Goal: Information Seeking & Learning: Learn about a topic

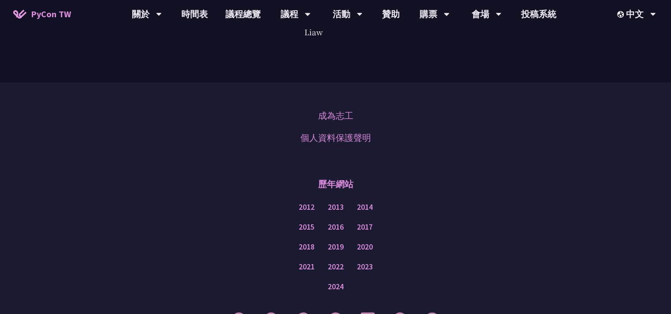
scroll to position [2359, 0]
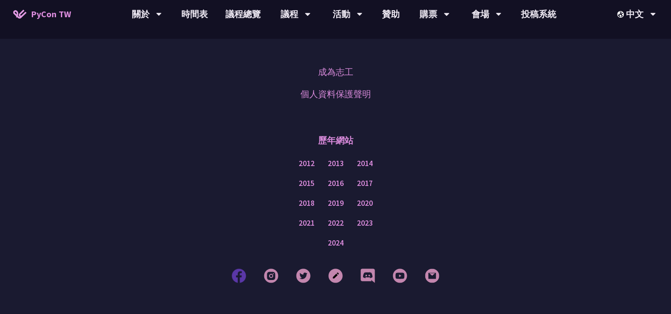
click at [237, 268] on img at bounding box center [239, 275] width 15 height 15
click at [306, 268] on img at bounding box center [303, 275] width 15 height 15
click at [273, 268] on img at bounding box center [271, 275] width 15 height 15
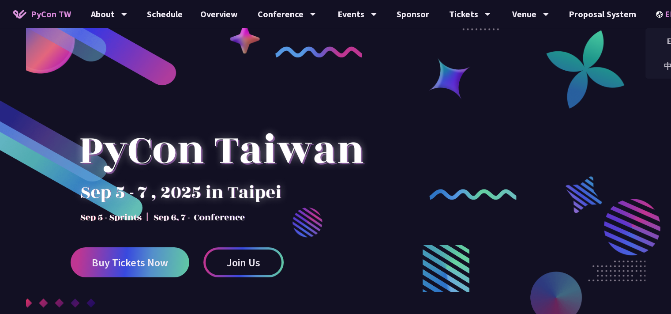
click at [657, 12] on div "EN" at bounding box center [672, 14] width 32 height 28
click at [660, 62] on div "中文" at bounding box center [671, 66] width 53 height 21
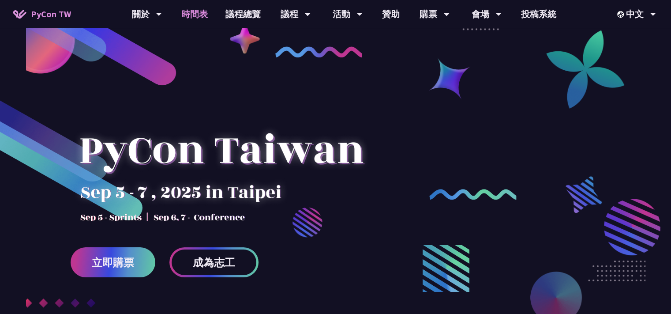
click at [198, 11] on link "時間表" at bounding box center [195, 14] width 44 height 28
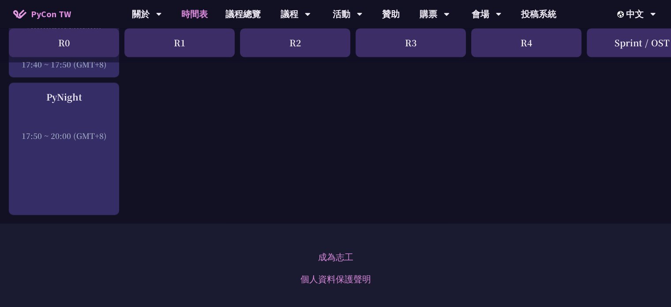
scroll to position [1350, 0]
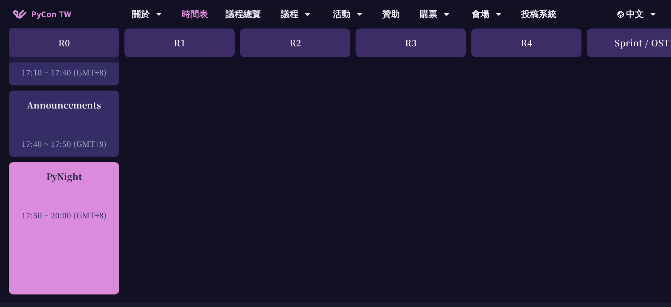
click at [69, 183] on div "PyNight 17:50 ~ 20:00 (GMT+8)" at bounding box center [63, 195] width 101 height 51
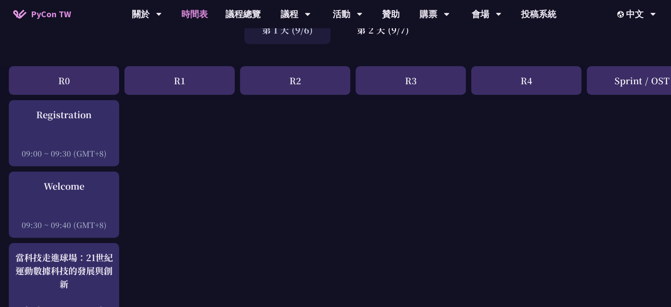
scroll to position [0, 0]
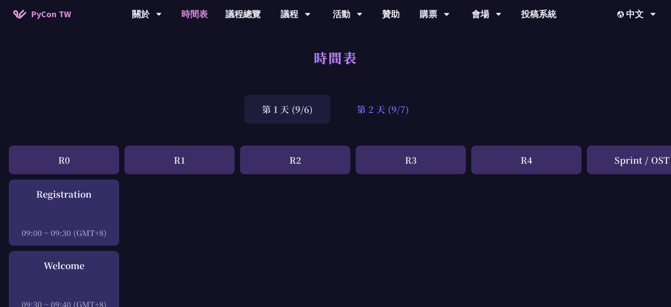
click at [378, 109] on div "第 2 天 (9/7)" at bounding box center [382, 109] width 87 height 29
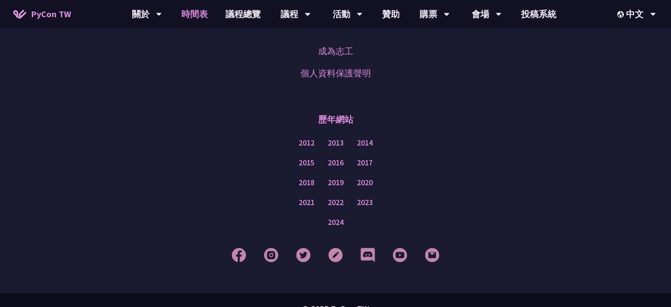
scroll to position [1565, 0]
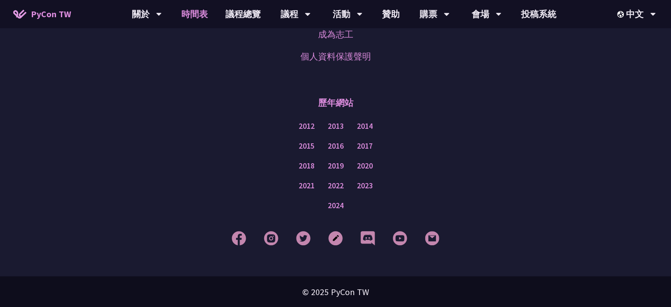
click at [595, 146] on div "2015 2016 2017" at bounding box center [335, 146] width 627 height 20
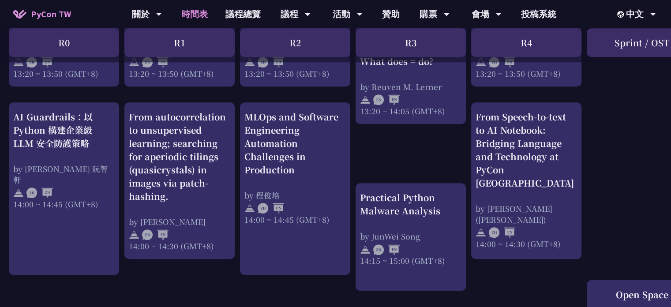
scroll to position [691, 0]
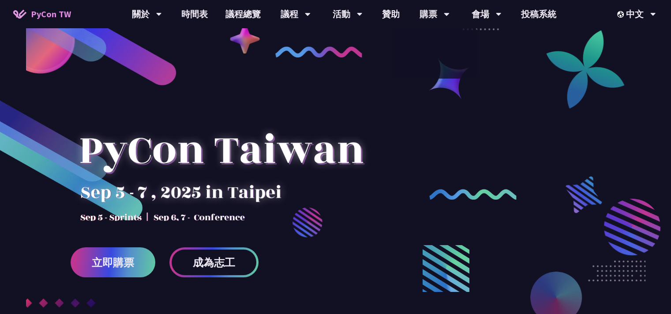
scroll to position [476, 0]
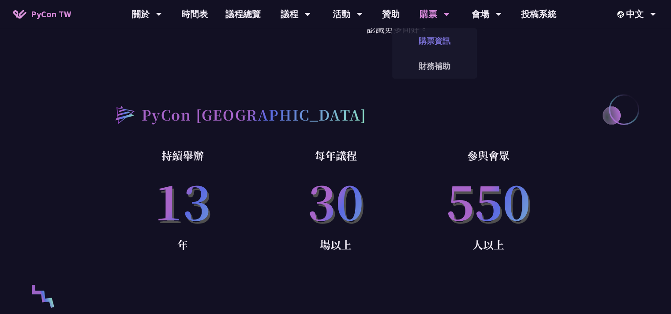
click at [444, 39] on link "購票資訊" at bounding box center [434, 40] width 85 height 21
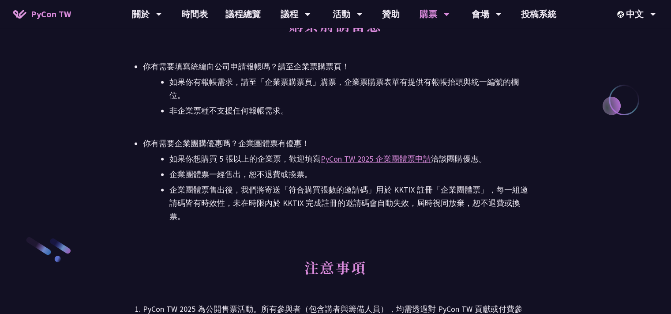
scroll to position [1509, 0]
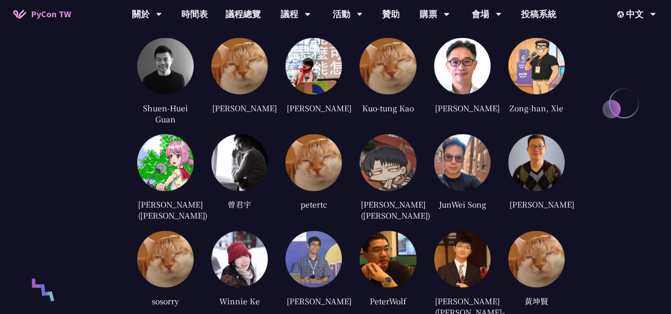
scroll to position [2359, 0]
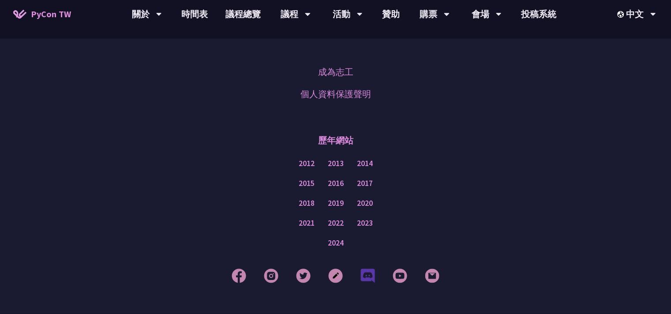
click at [368, 268] on img at bounding box center [367, 275] width 15 height 15
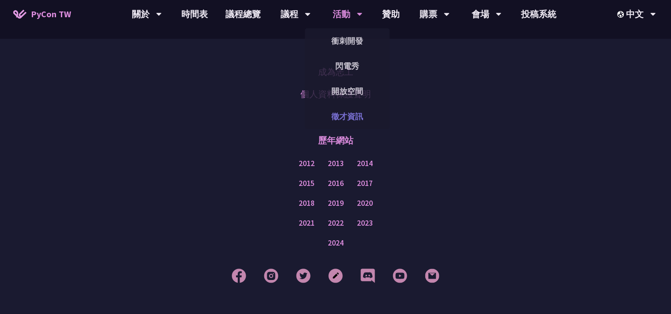
click at [356, 112] on link "徵才資訊" at bounding box center [347, 116] width 85 height 21
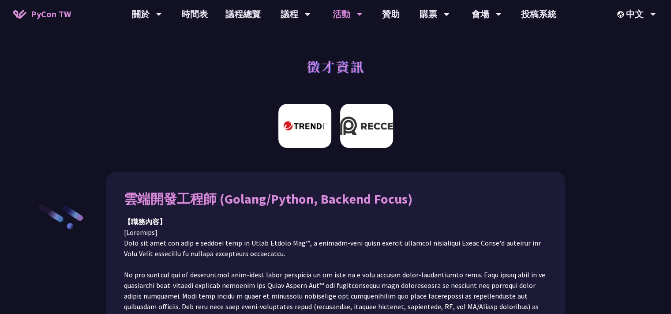
click at [363, 125] on img at bounding box center [366, 126] width 53 height 44
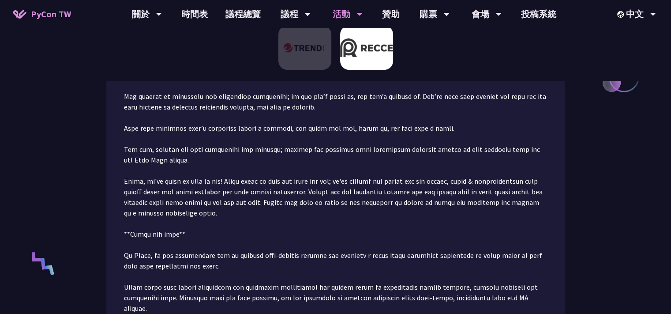
scroll to position [19, 0]
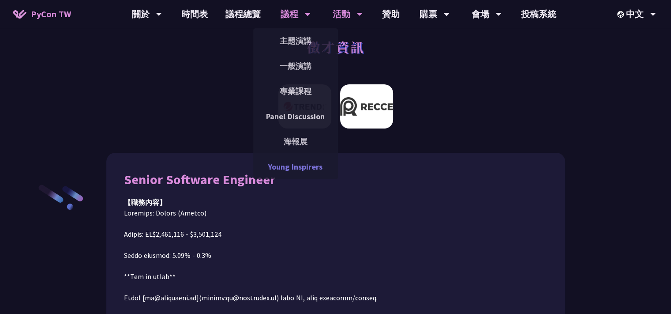
click at [295, 165] on link "Young Inspirers" at bounding box center [295, 166] width 85 height 21
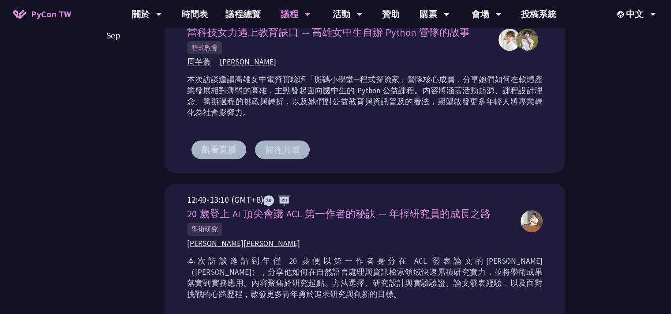
scroll to position [238, 0]
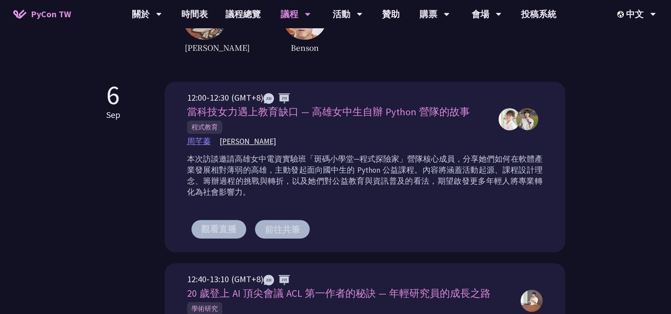
click at [208, 142] on span "周芊蓁" at bounding box center [199, 141] width 24 height 11
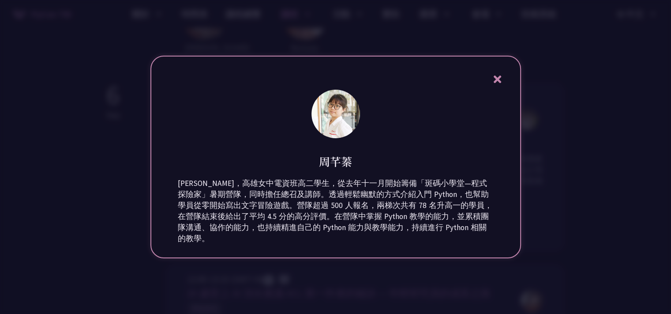
click at [499, 78] on icon at bounding box center [498, 79] width 8 height 8
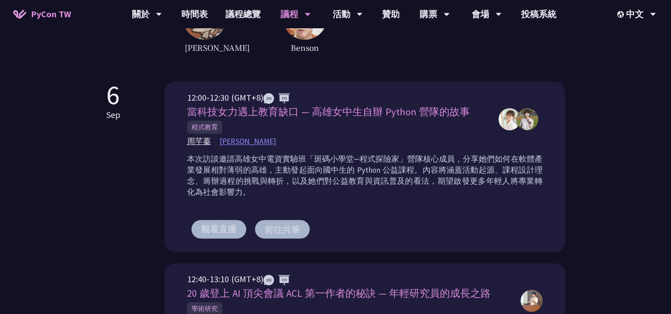
click at [226, 141] on span "[PERSON_NAME]" at bounding box center [248, 141] width 56 height 11
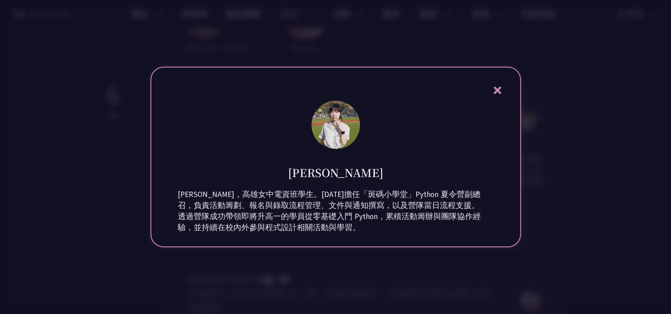
click at [502, 85] on icon at bounding box center [497, 90] width 11 height 11
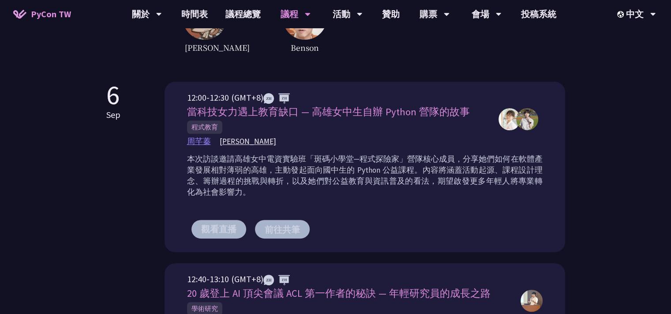
click at [207, 145] on span "周芊蓁" at bounding box center [199, 141] width 24 height 11
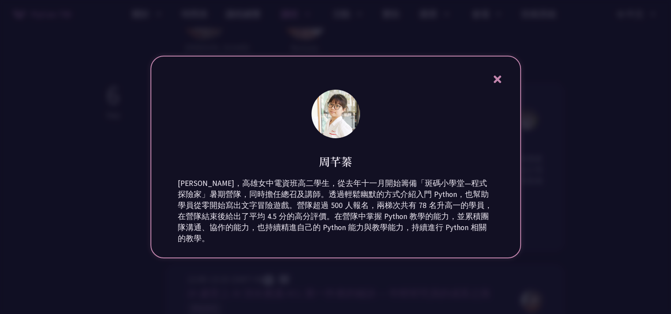
click at [492, 79] on icon at bounding box center [497, 79] width 11 height 11
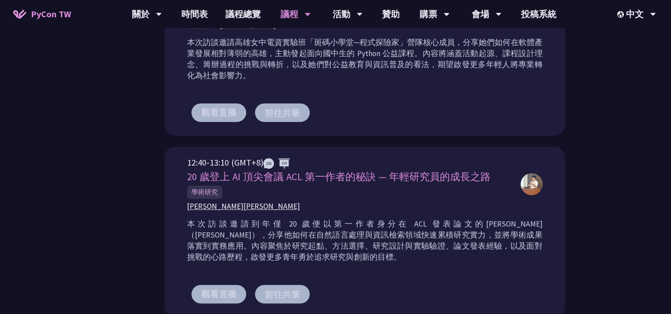
scroll to position [0, 0]
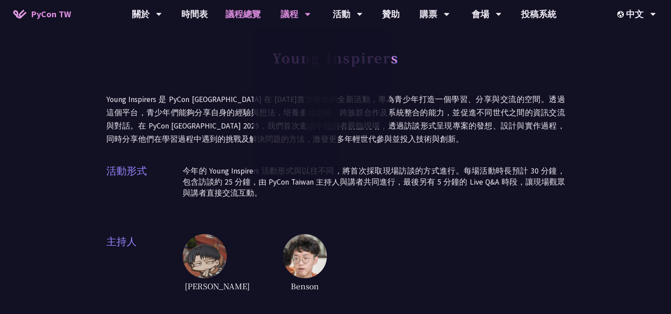
click at [233, 14] on link "議程總覽" at bounding box center [243, 14] width 53 height 28
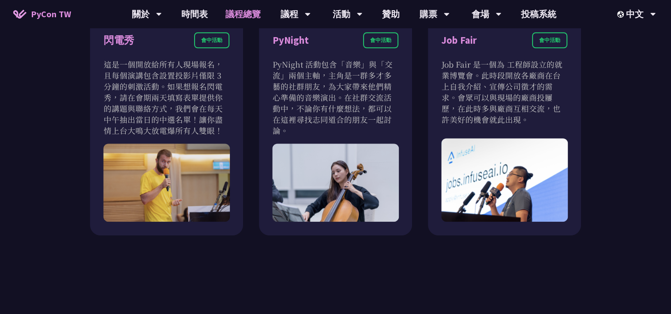
scroll to position [715, 0]
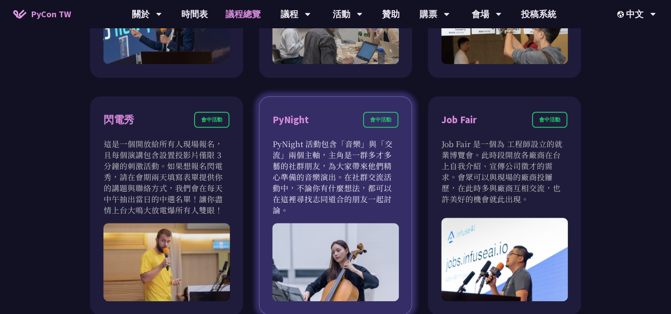
click at [376, 159] on p "PyNight 活動包含「音樂」與「交流」兩個主軸，主角是一群多才多藝的社群朋友，為大家帶來他們精心準備的音樂演出。在社群交流活動中，不論你有什麼想法，都可以…" at bounding box center [336, 176] width 126 height 77
click at [286, 120] on div "PyNight" at bounding box center [291, 119] width 36 height 15
click at [367, 239] on img at bounding box center [335, 262] width 127 height 78
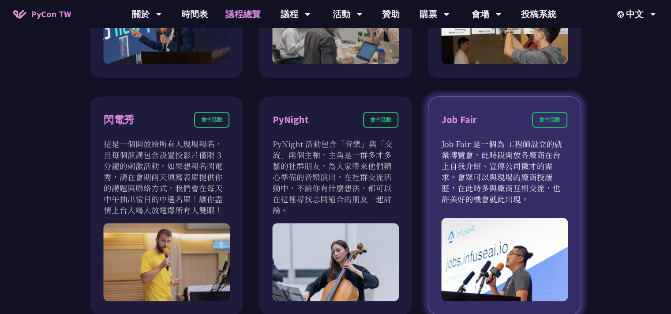
click at [548, 116] on div "會中活動" at bounding box center [549, 120] width 35 height 16
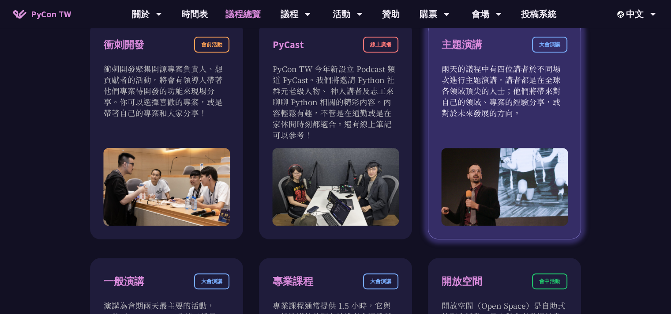
scroll to position [244, 0]
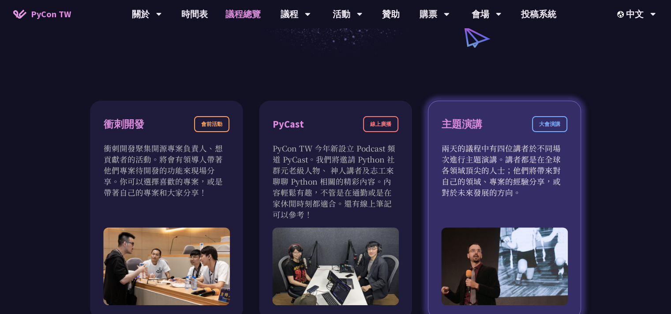
click at [511, 188] on p "兩天的議程中有四位講者於不同場次進行主題演講。講者都是在全球各領域頂尖的人士；他們將帶來對自己的領域、專案的經驗分享，或對於未來發展的方向。" at bounding box center [505, 170] width 126 height 55
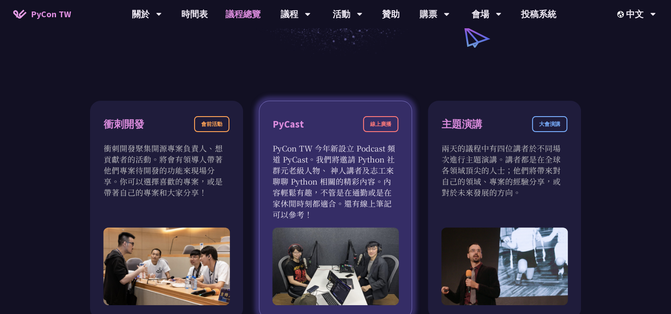
click at [283, 173] on p "PyCon TW 今年新設立 Podcast 頻道 PyCast。我們將邀請 Python 社群元老級人物、 神人講者及志工來聊聊 Python 相關的精彩內…" at bounding box center [336, 181] width 126 height 77
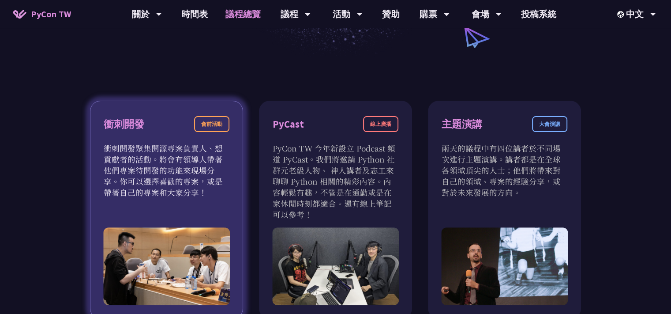
click at [174, 158] on p "衝刺開發聚集開源專案負責人、想貢獻者的活動。將會有領導人帶著他們專案待開發的功能來現場分享。你可以選擇喜歡的專案，或是帶著自己的專案和大家分享！" at bounding box center [167, 170] width 126 height 55
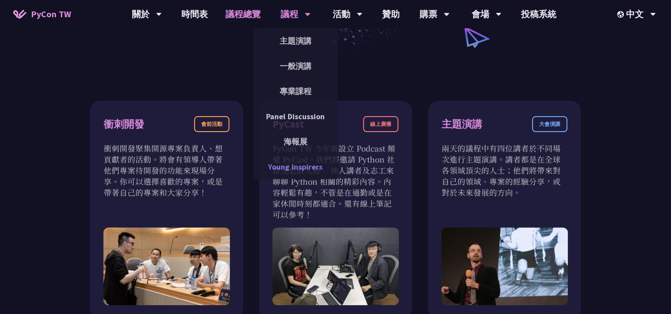
click at [303, 165] on link "Young Inspirers" at bounding box center [295, 166] width 85 height 21
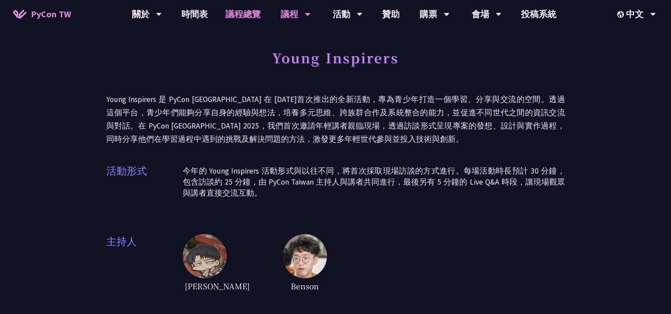
click at [244, 17] on link "議程總覽" at bounding box center [243, 14] width 53 height 28
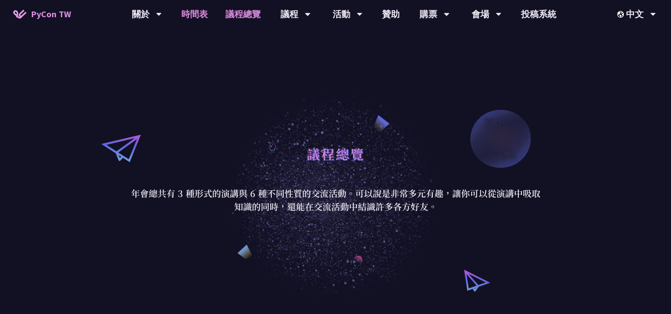
click at [198, 14] on link "時間表" at bounding box center [195, 14] width 44 height 28
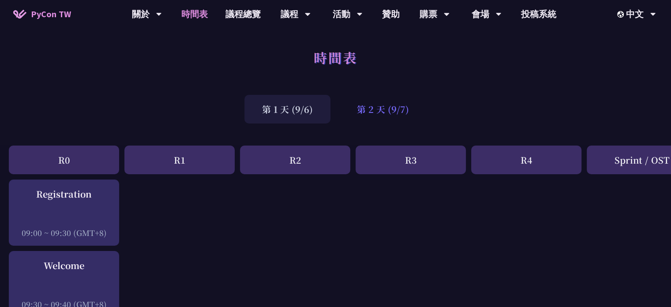
click at [396, 113] on div "第 2 天 (9/7)" at bounding box center [382, 109] width 87 height 29
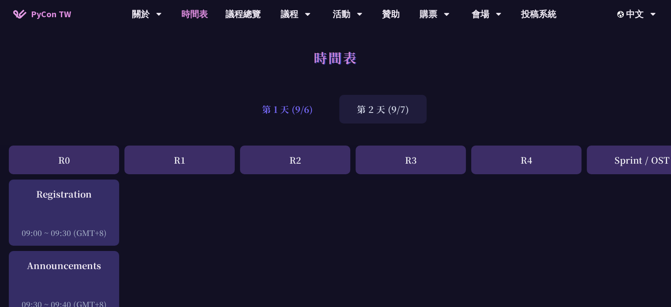
click at [290, 113] on div "第 1 天 (9/6)" at bounding box center [287, 109] width 86 height 29
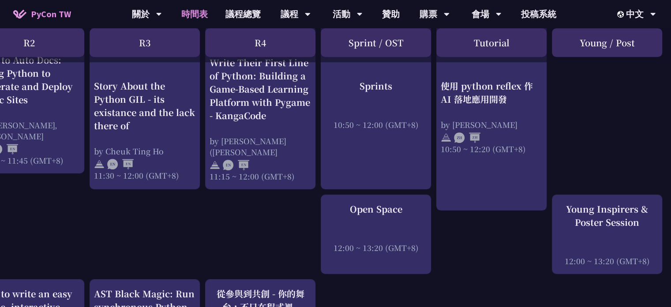
scroll to position [635, 266]
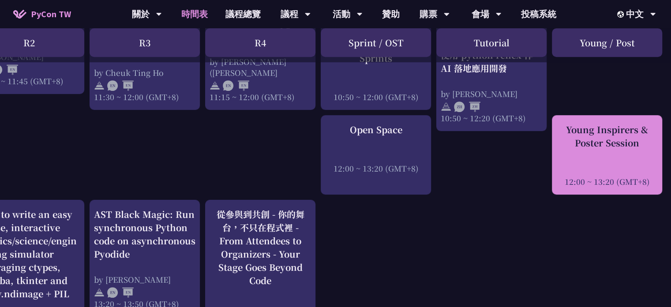
click at [622, 169] on div at bounding box center [606, 169] width 101 height 13
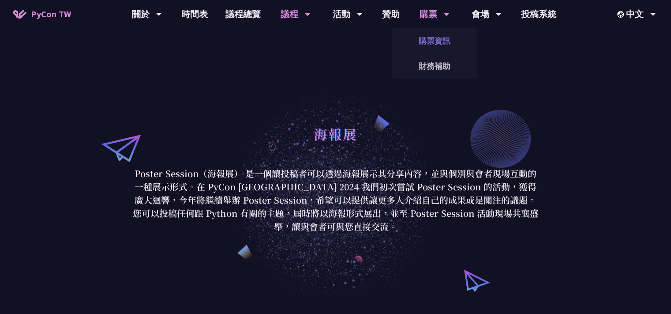
click at [437, 40] on link "購票資訊" at bounding box center [434, 40] width 85 height 21
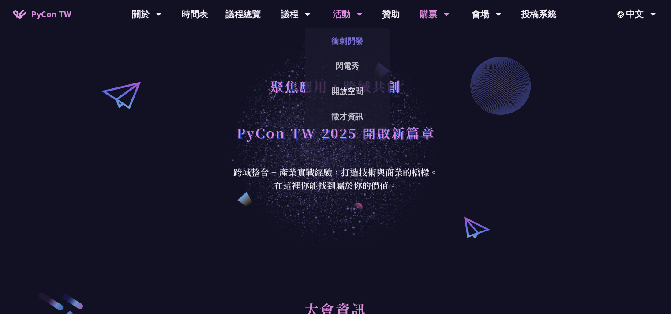
click at [347, 41] on link "衝刺開發" at bounding box center [347, 40] width 85 height 21
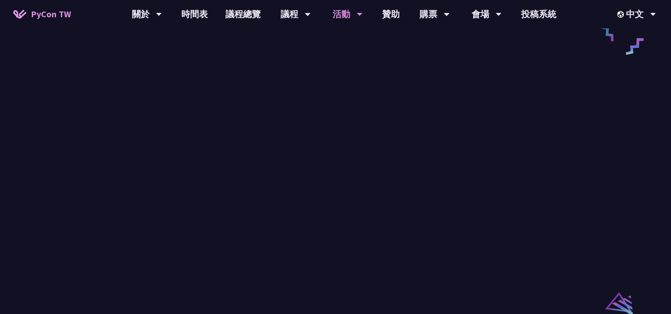
scroll to position [556, 0]
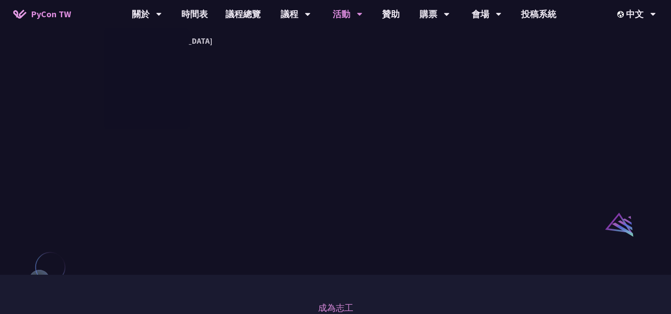
click at [19, 18] on img at bounding box center [19, 14] width 13 height 9
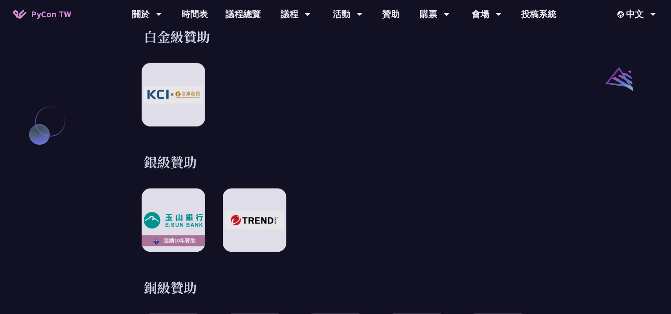
scroll to position [953, 0]
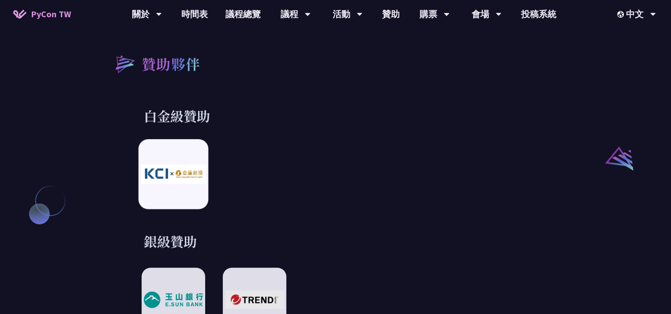
click at [179, 165] on img at bounding box center [173, 174] width 65 height 19
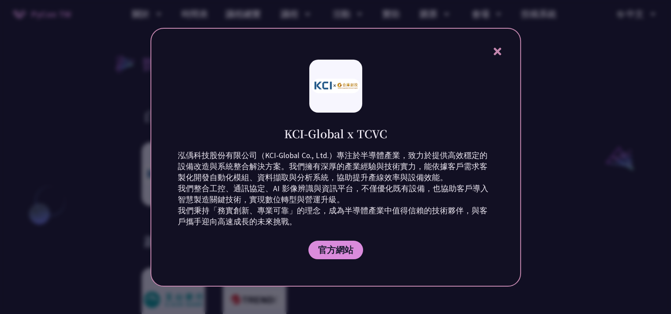
click at [496, 54] on icon at bounding box center [498, 52] width 8 height 8
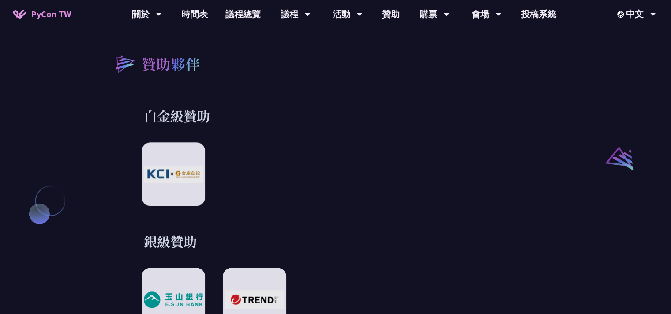
scroll to position [1112, 0]
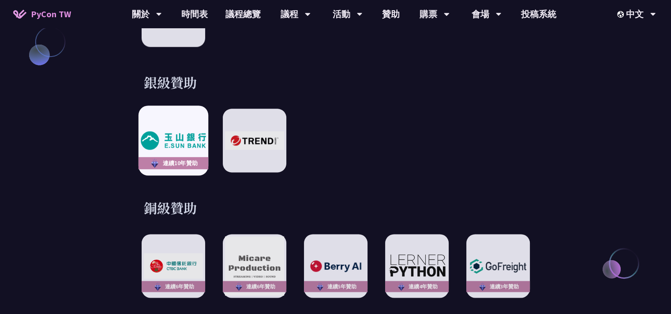
click at [184, 121] on div "連續10年贊助" at bounding box center [173, 140] width 70 height 70
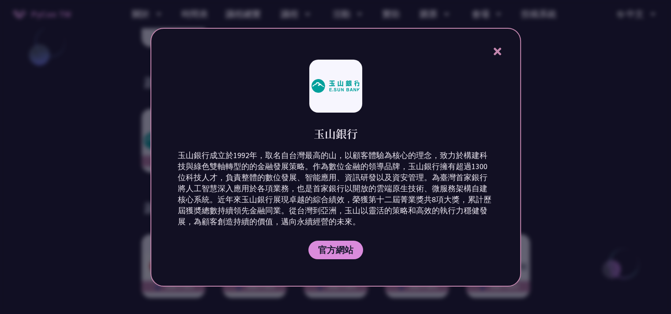
click at [499, 49] on icon at bounding box center [498, 52] width 8 height 8
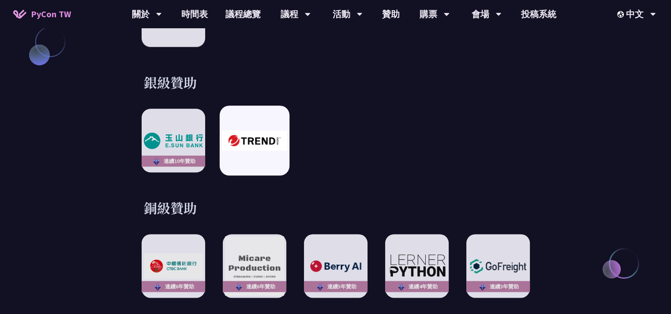
click at [272, 130] on img at bounding box center [254, 140] width 65 height 20
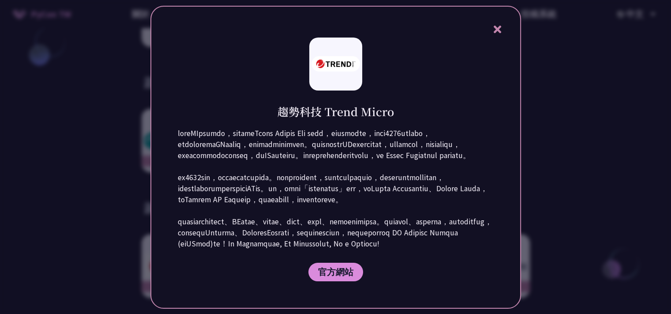
click at [317, 156] on p at bounding box center [336, 188] width 316 height 121
click at [311, 161] on div at bounding box center [311, 161] width 0 height 0
click at [395, 136] on p at bounding box center [336, 188] width 316 height 121
click at [501, 24] on icon at bounding box center [497, 29] width 11 height 11
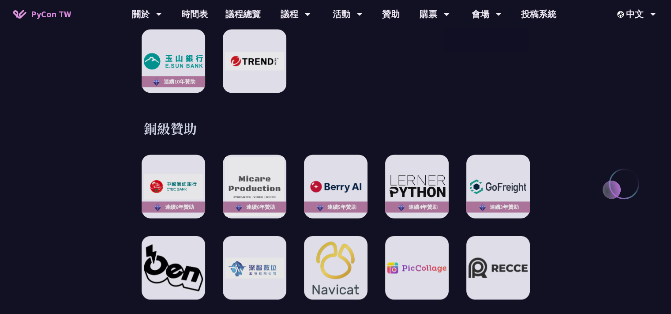
scroll to position [1271, 0]
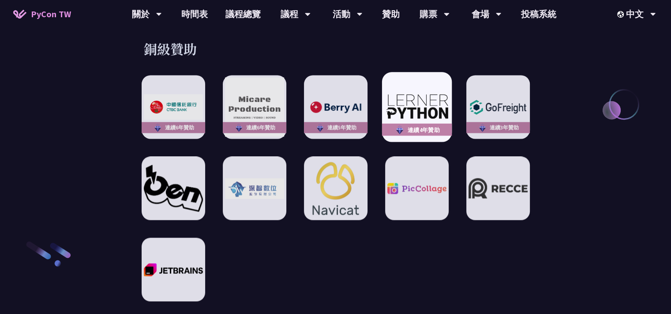
click at [424, 96] on img at bounding box center [416, 106] width 65 height 27
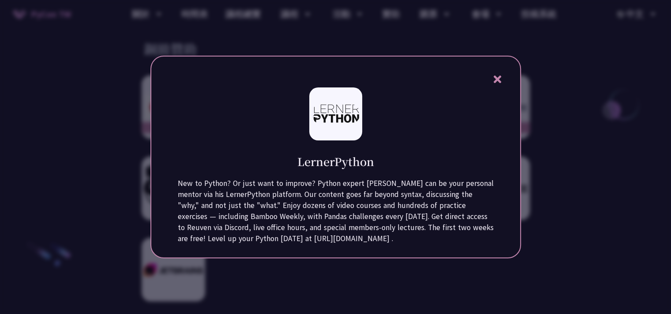
click at [499, 79] on icon at bounding box center [497, 79] width 11 height 11
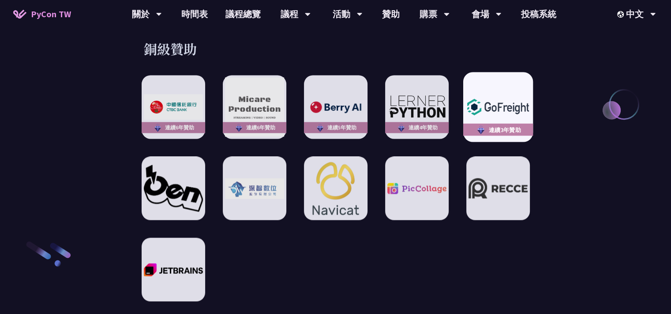
click at [521, 100] on img at bounding box center [497, 106] width 65 height 23
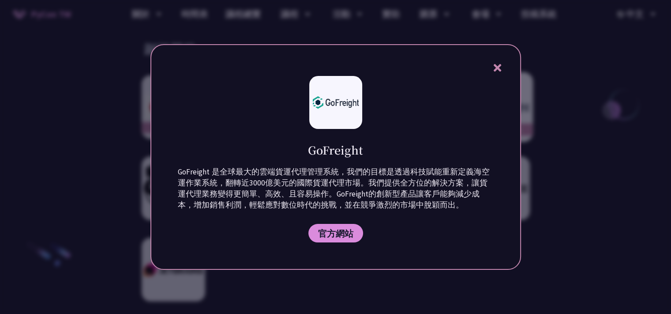
click at [497, 68] on icon at bounding box center [498, 68] width 8 height 8
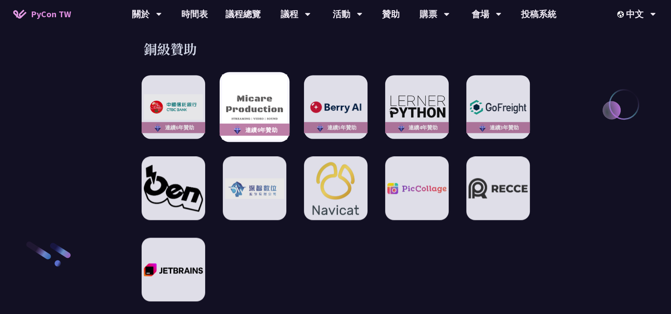
click at [254, 99] on img at bounding box center [254, 107] width 65 height 65
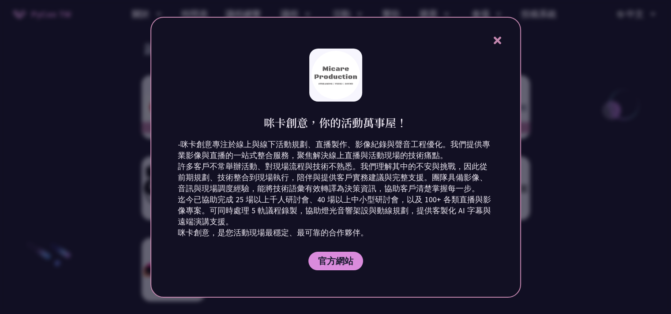
click at [496, 42] on icon at bounding box center [498, 41] width 8 height 8
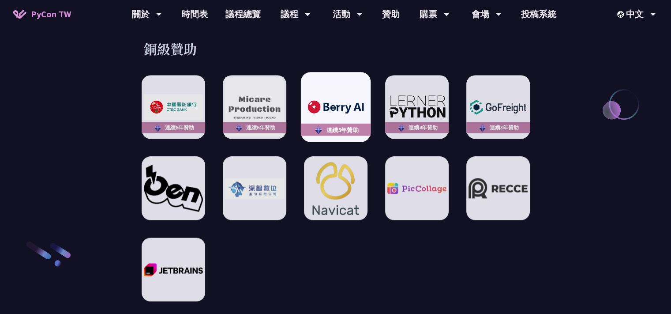
click at [348, 107] on div "連續5年贊助" at bounding box center [335, 107] width 70 height 70
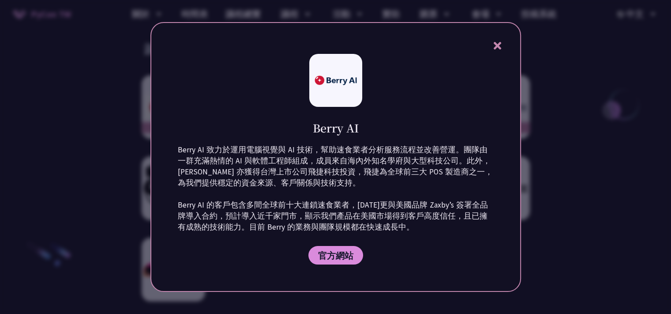
click at [503, 41] on icon at bounding box center [497, 45] width 11 height 11
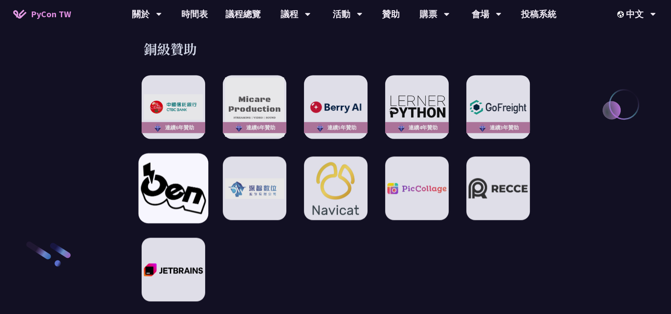
click at [180, 178] on img at bounding box center [173, 187] width 65 height 51
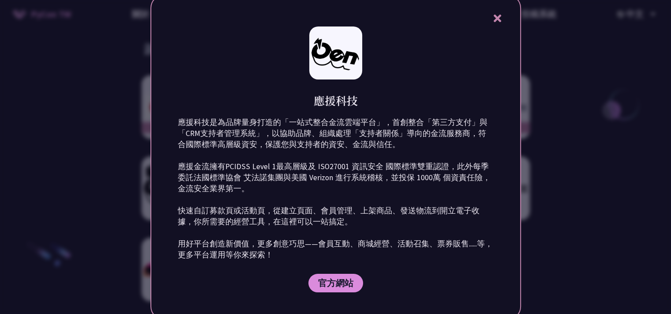
scroll to position [1429, 0]
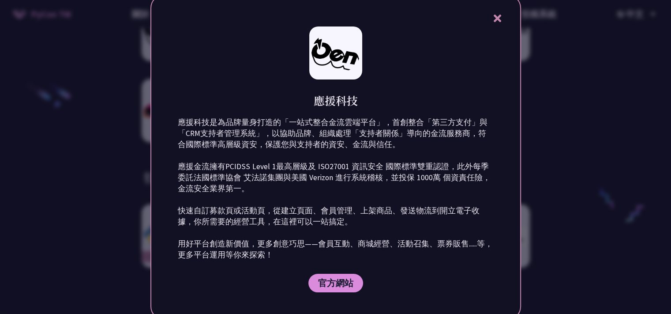
click at [593, 159] on div at bounding box center [335, 157] width 671 height 314
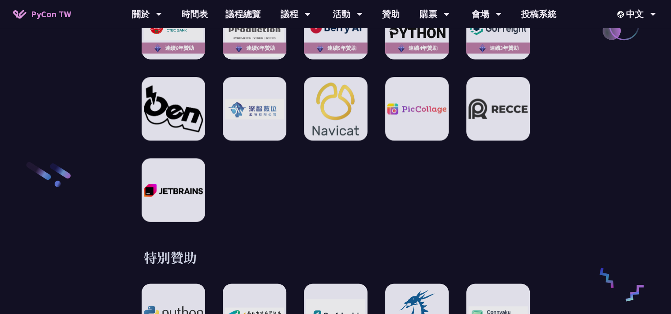
scroll to position [1271, 0]
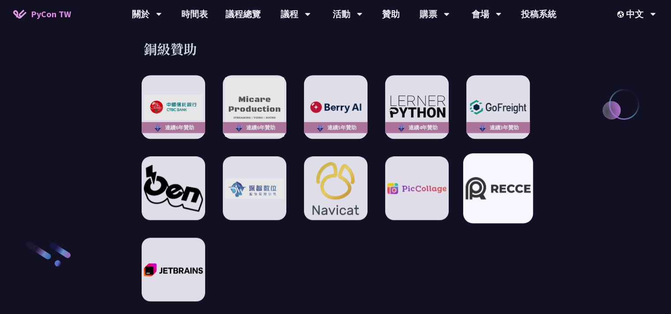
click at [501, 184] on img at bounding box center [497, 188] width 65 height 23
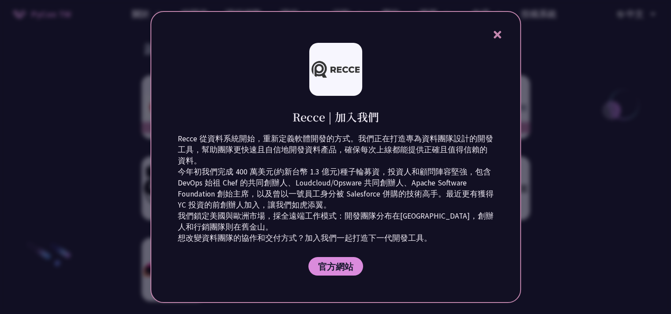
click at [445, 181] on p "Recce 從資料系統開始，重新定義軟體開發的方式。我們正在打造專為資料團隊設計的開發工具，幫助團隊更快速且自信地開發資料產品，確保每次上線都能提供正確且值得…" at bounding box center [336, 188] width 316 height 110
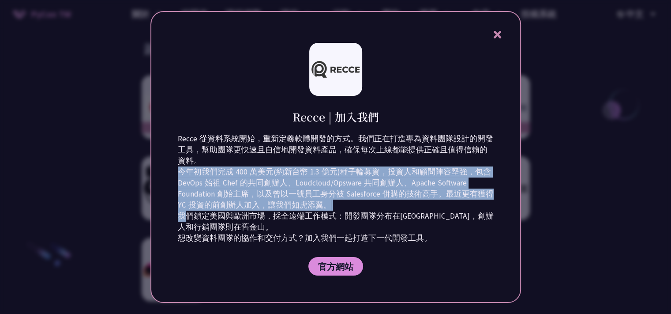
click at [445, 181] on p "Recce 從資料系統開始，重新定義軟體開發的方式。我們正在打造專為資料團隊設計的開發工具，幫助團隊更快速且自信地開發資料產品，確保每次上線都能提供正確且值得…" at bounding box center [336, 188] width 316 height 110
click at [446, 205] on p "Recce 從資料系統開始，重新定義軟體開發的方式。我們正在打造專為資料團隊設計的開發工具，幫助團隊更快速且自信地開發資料產品，確保每次上線都能提供正確且值得…" at bounding box center [336, 188] width 316 height 110
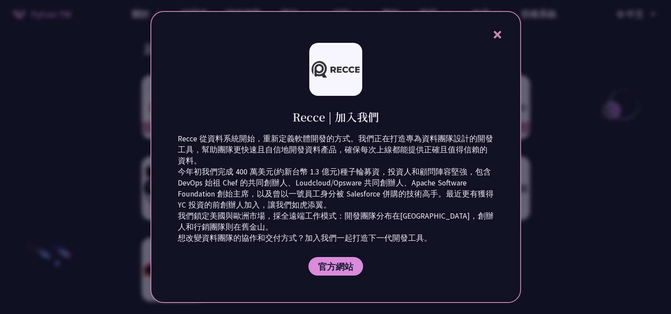
click at [454, 215] on p "Recce 從資料系統開始，重新定義軟體開發的方式。我們正在打造專為資料團隊設計的開發工具，幫助團隊更快速且自信地開發資料產品，確保每次上線都能提供正確且值得…" at bounding box center [336, 188] width 316 height 110
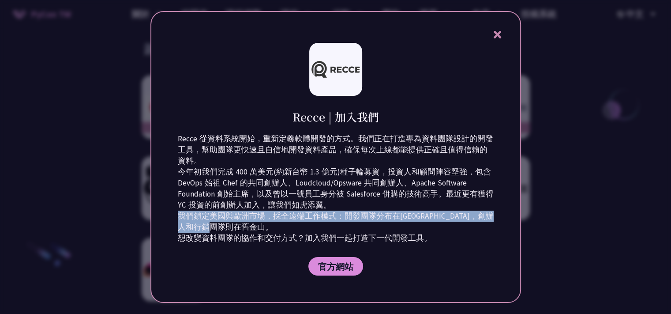
click at [454, 215] on p "Recce 從資料系統開始，重新定義軟體開發的方式。我們正在打造專為資料團隊設計的開發工具，幫助團隊更快速且自信地開發資料產品，確保每次上線都能提供正確且值得…" at bounding box center [336, 188] width 316 height 110
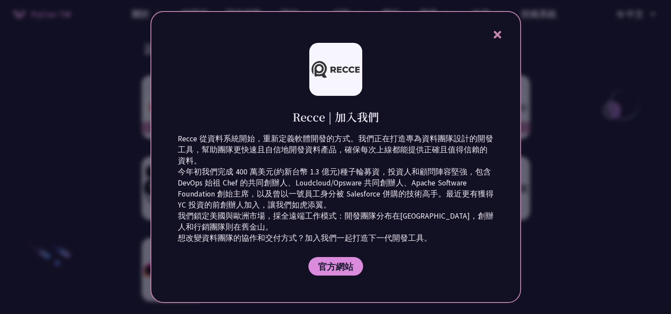
click at [458, 233] on p "Recce 從資料系統開始，重新定義軟體開發的方式。我們正在打造專為資料團隊設計的開發工具，幫助團隊更快速且自信地開發資料產品，確保每次上線都能提供正確且值得…" at bounding box center [336, 188] width 316 height 110
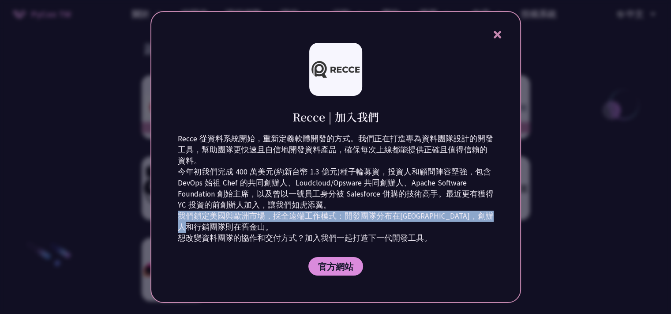
drag, startPoint x: 456, startPoint y: 223, endPoint x: 448, endPoint y: 200, distance: 24.3
click at [448, 200] on p "Recce 從資料系統開始，重新定義軟體開發的方式。我們正在打造專為資料團隊設計的開發工具，幫助團隊更快速且自信地開發資料產品，確保每次上線都能提供正確且值得…" at bounding box center [336, 188] width 316 height 110
drag, startPoint x: 462, startPoint y: 232, endPoint x: 463, endPoint y: 237, distance: 5.3
click at [462, 232] on p "Recce 從資料系統開始，重新定義軟體開發的方式。我們正在打造專為資料團隊設計的開發工具，幫助團隊更快速且自信地開發資料產品，確保每次上線都能提供正確且值得…" at bounding box center [336, 188] width 316 height 110
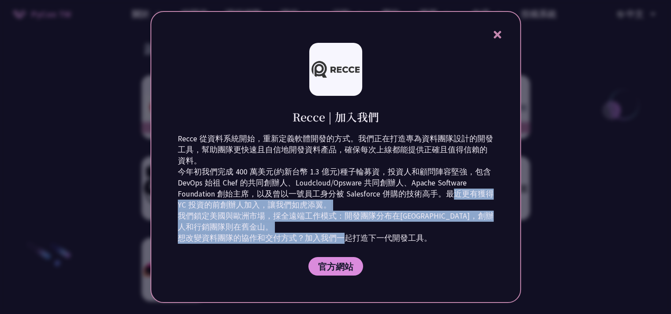
drag, startPoint x: 461, startPoint y: 241, endPoint x: 448, endPoint y: 197, distance: 45.6
click at [448, 197] on p "Recce 從資料系統開始，重新定義軟體開發的方式。我們正在打造專為資料團隊設計的開發工具，幫助團隊更快速且自信地開發資料產品，確保每次上線都能提供正確且值得…" at bounding box center [336, 188] width 316 height 110
click at [465, 235] on p "Recce 從資料系統開始，重新定義軟體開發的方式。我們正在打造專為資料團隊設計的開發工具，幫助團隊更快速且自信地開發資料產品，確保每次上線都能提供正確且值得…" at bounding box center [336, 188] width 316 height 110
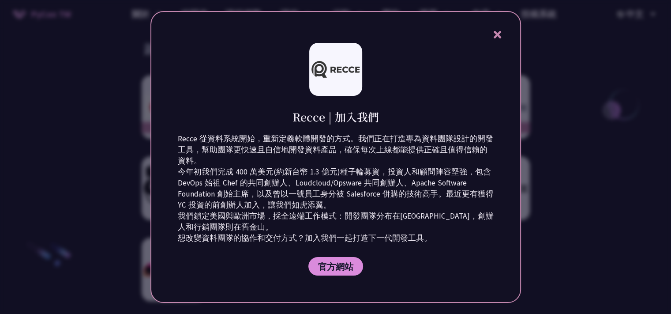
click at [495, 34] on icon at bounding box center [497, 34] width 11 height 11
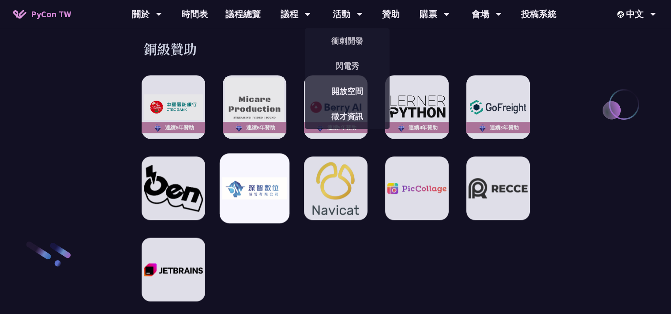
click at [264, 189] on img at bounding box center [254, 188] width 65 height 23
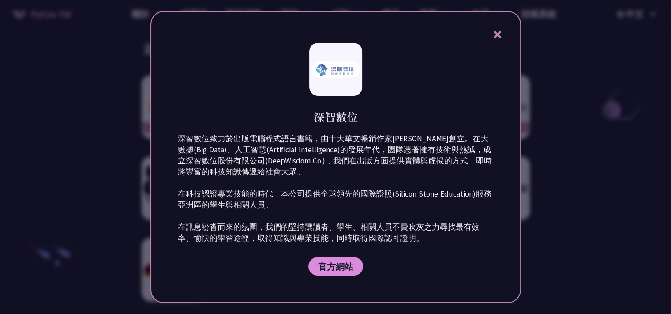
click at [495, 30] on icon at bounding box center [497, 34] width 11 height 11
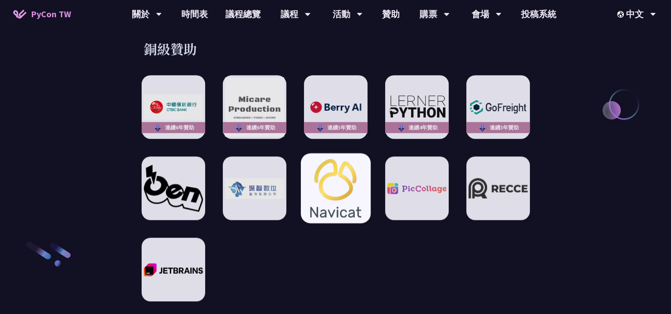
click at [315, 170] on img at bounding box center [335, 188] width 65 height 70
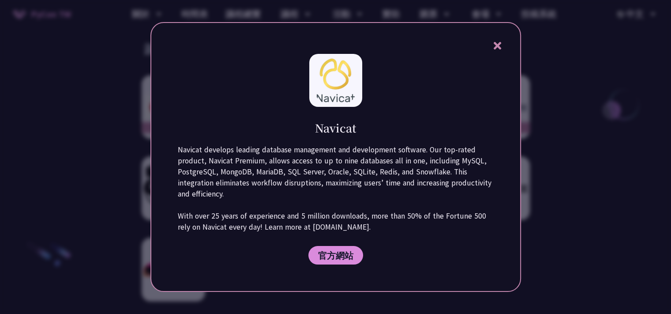
click at [503, 43] on icon at bounding box center [497, 45] width 11 height 11
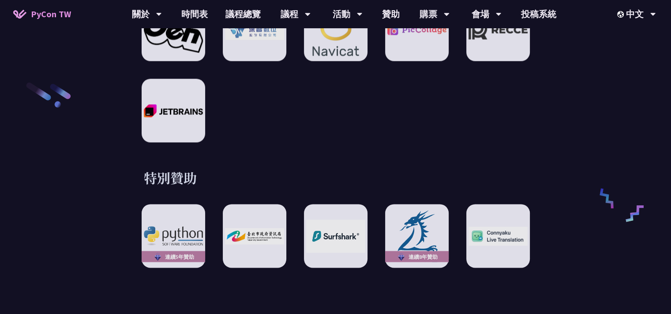
scroll to position [1509, 0]
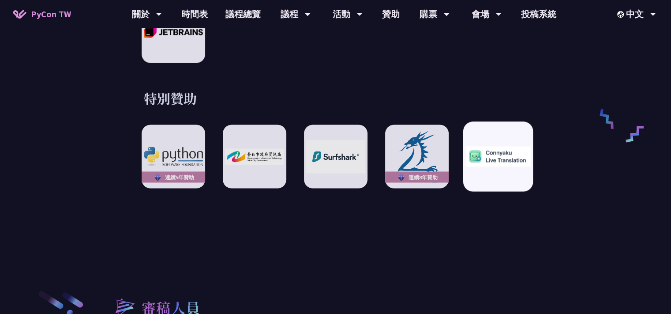
click at [506, 152] on img at bounding box center [497, 156] width 65 height 21
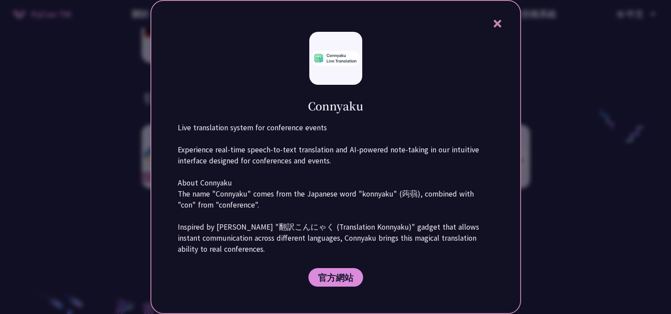
click at [503, 21] on div "Connyaku Live translation system for conference events Experience real-time spe…" at bounding box center [335, 157] width 371 height 314
click at [498, 22] on icon at bounding box center [498, 24] width 8 height 8
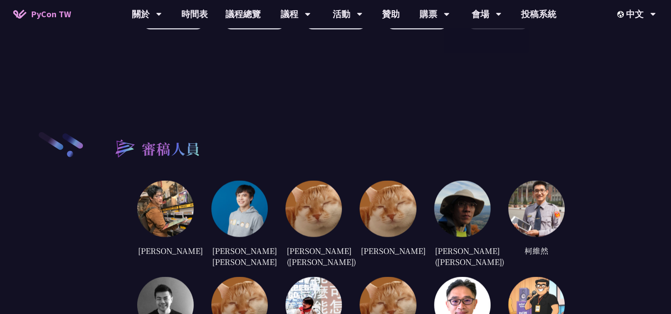
scroll to position [1747, 0]
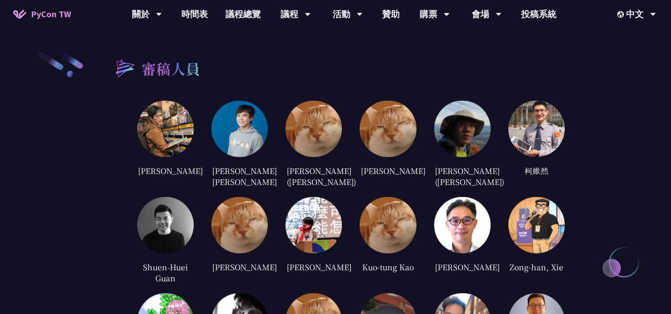
click at [533, 116] on img at bounding box center [536, 129] width 56 height 56
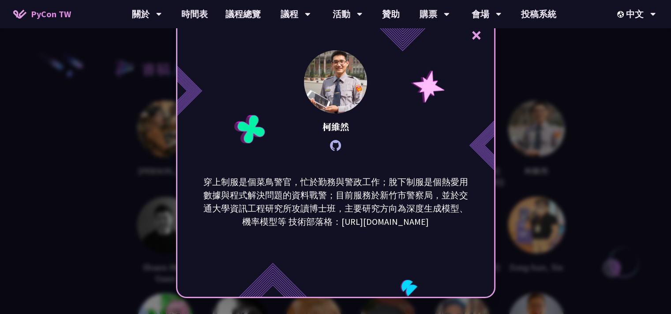
click at [627, 179] on div "× [PERSON_NAME] 穿上制服是個菜鳥警官，忙於勤務與警政工作；脫下制服是個熱愛用數據與程式解決問題的資料戰警；目前服務於新竹市警察局，並於交通大學…" at bounding box center [335, 157] width 671 height 314
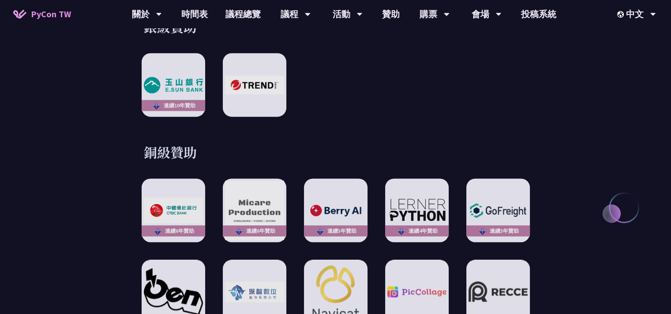
scroll to position [1406, 0]
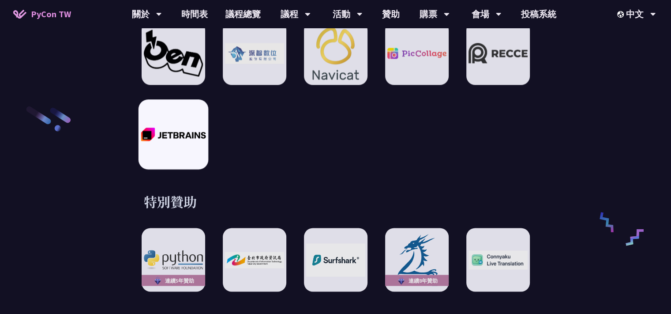
click at [190, 127] on img at bounding box center [173, 134] width 65 height 14
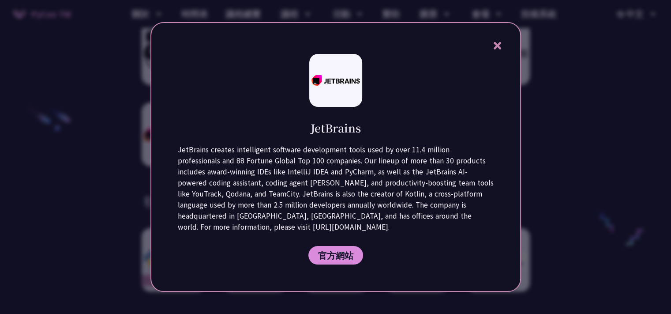
click at [494, 45] on icon at bounding box center [497, 45] width 11 height 11
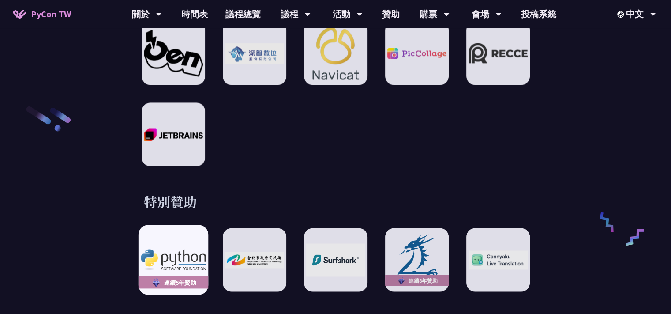
click at [190, 249] on img at bounding box center [173, 259] width 65 height 21
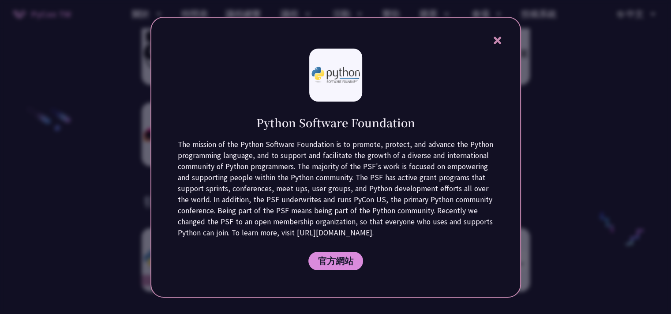
click at [579, 176] on div at bounding box center [335, 157] width 671 height 314
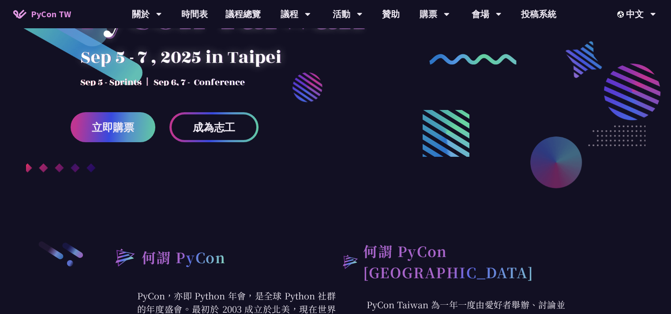
scroll to position [0, 0]
